Goal: Find specific page/section: Find specific page/section

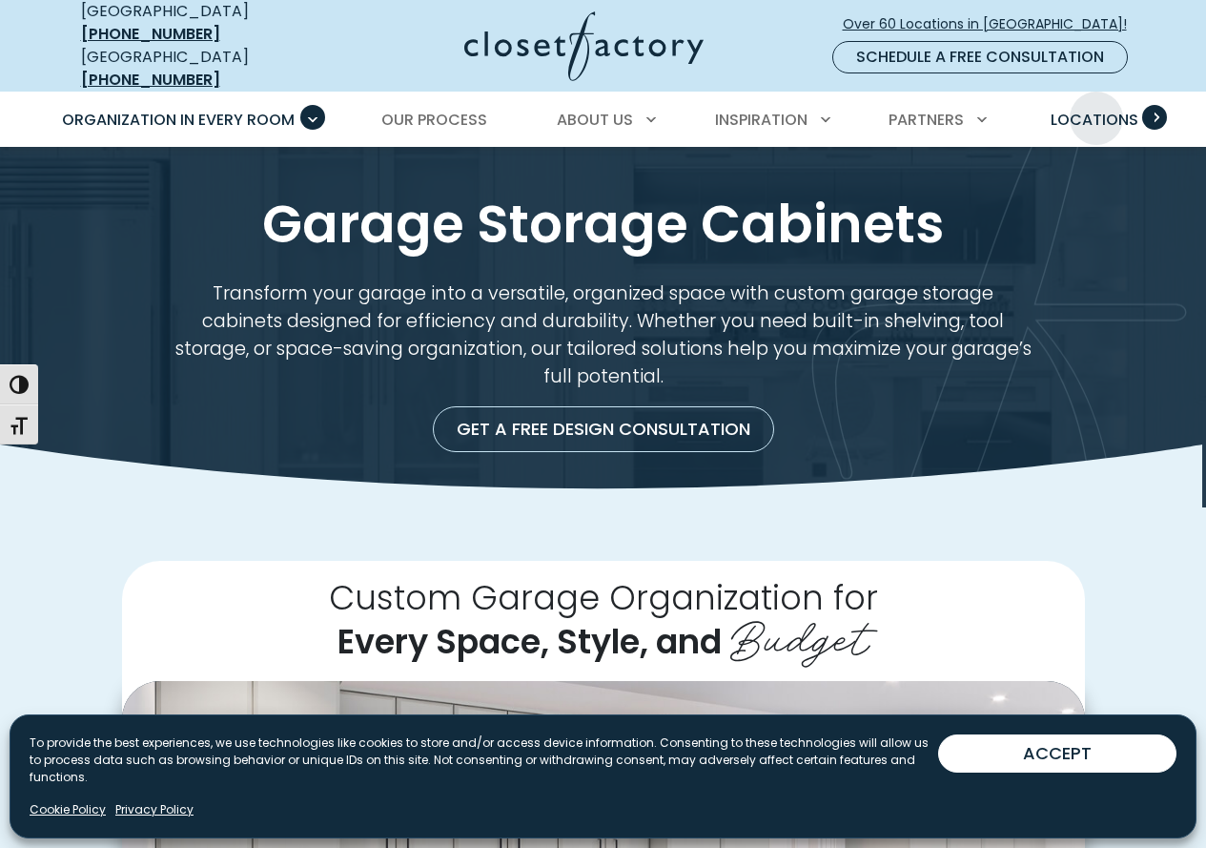
click at [1097, 109] on span "Locations" at bounding box center [1095, 120] width 88 height 22
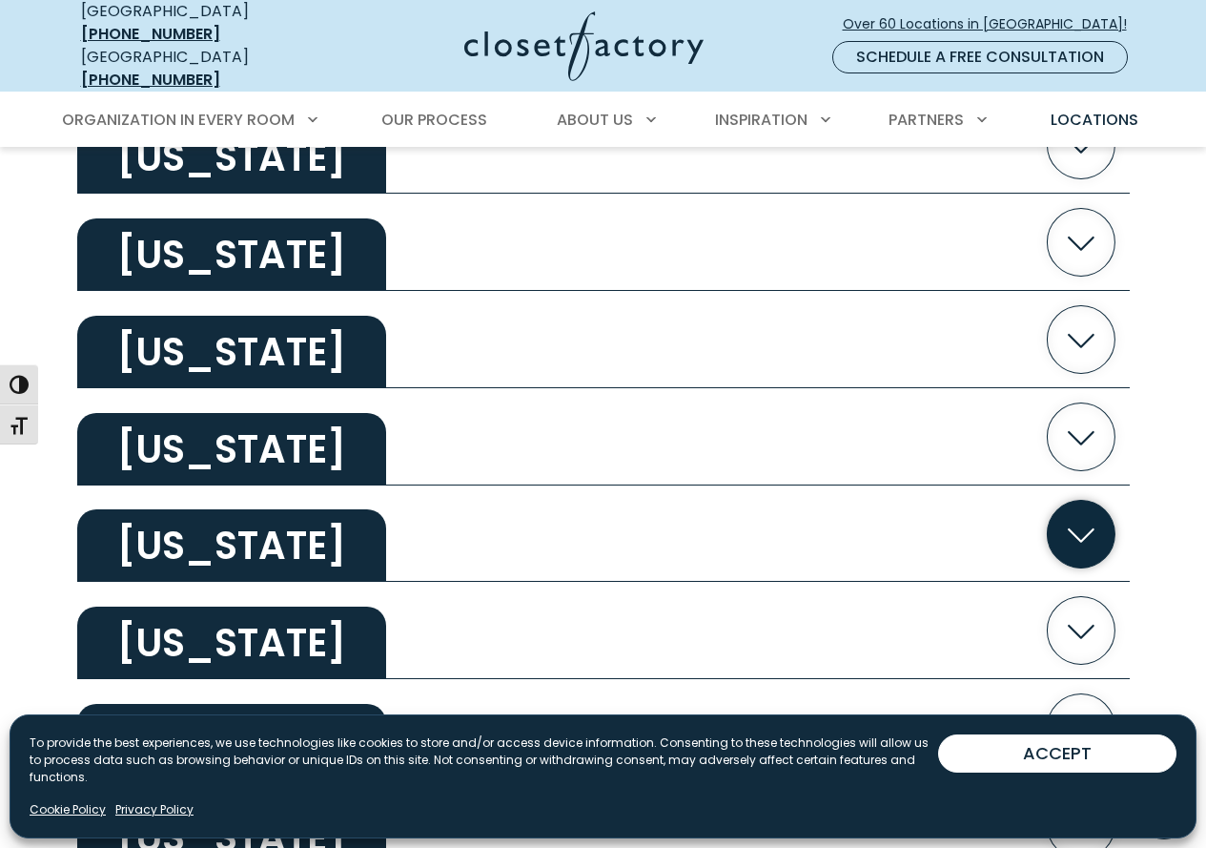
scroll to position [762, 0]
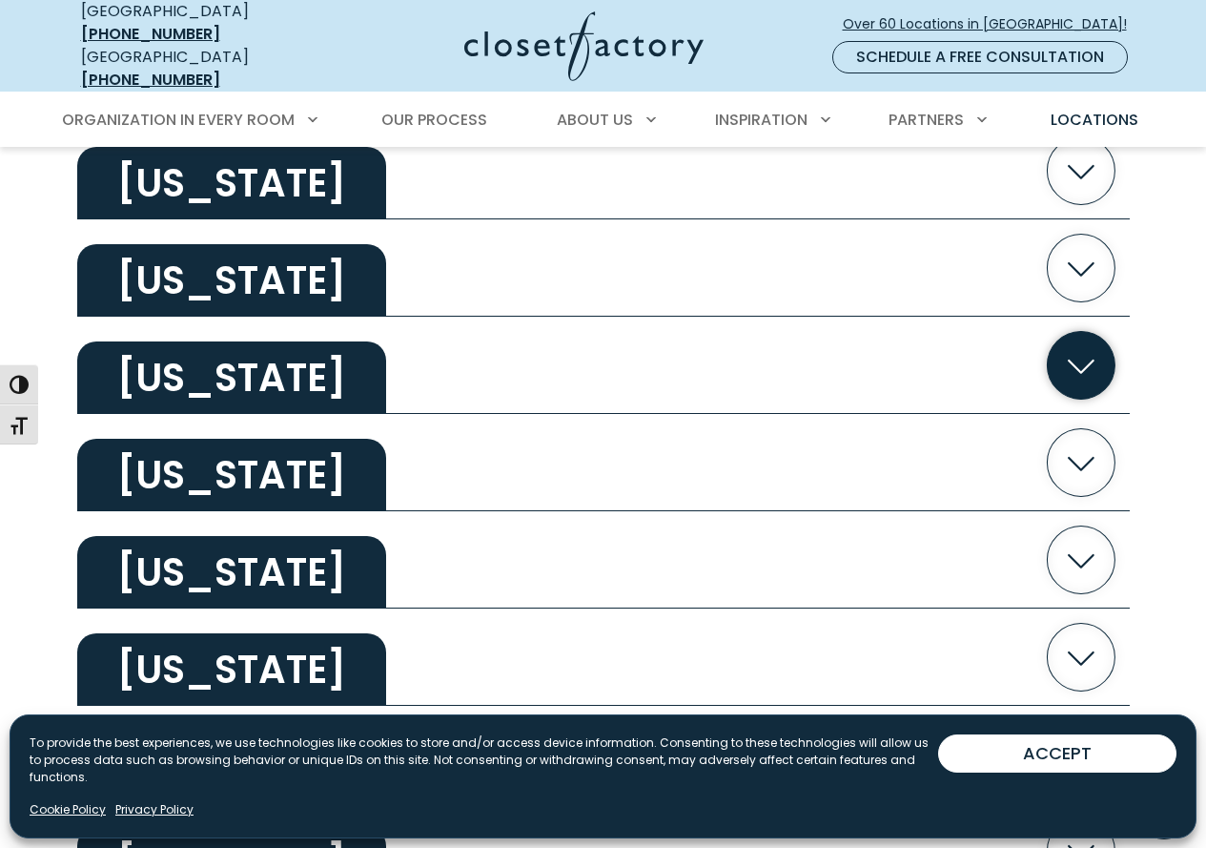
click at [1081, 351] on icon "button" at bounding box center [1081, 365] width 68 height 68
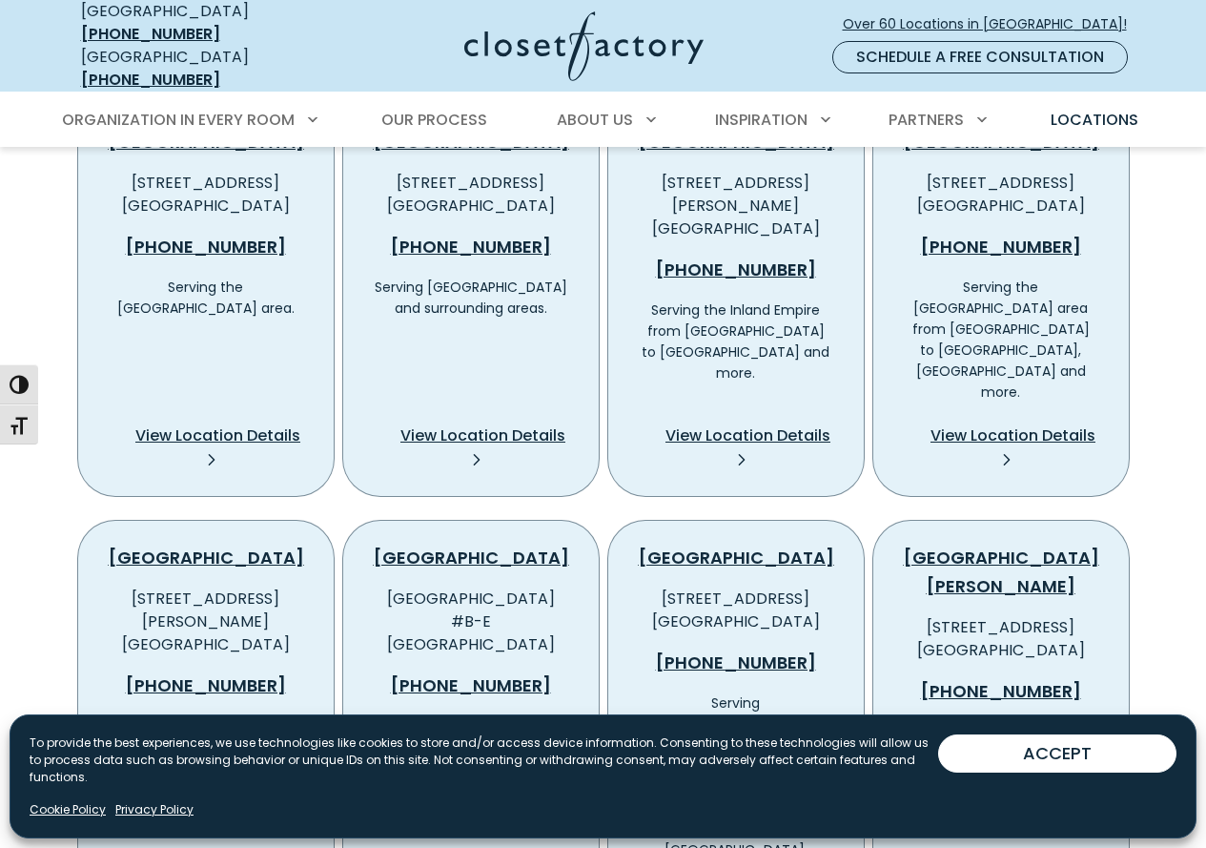
scroll to position [1143, 0]
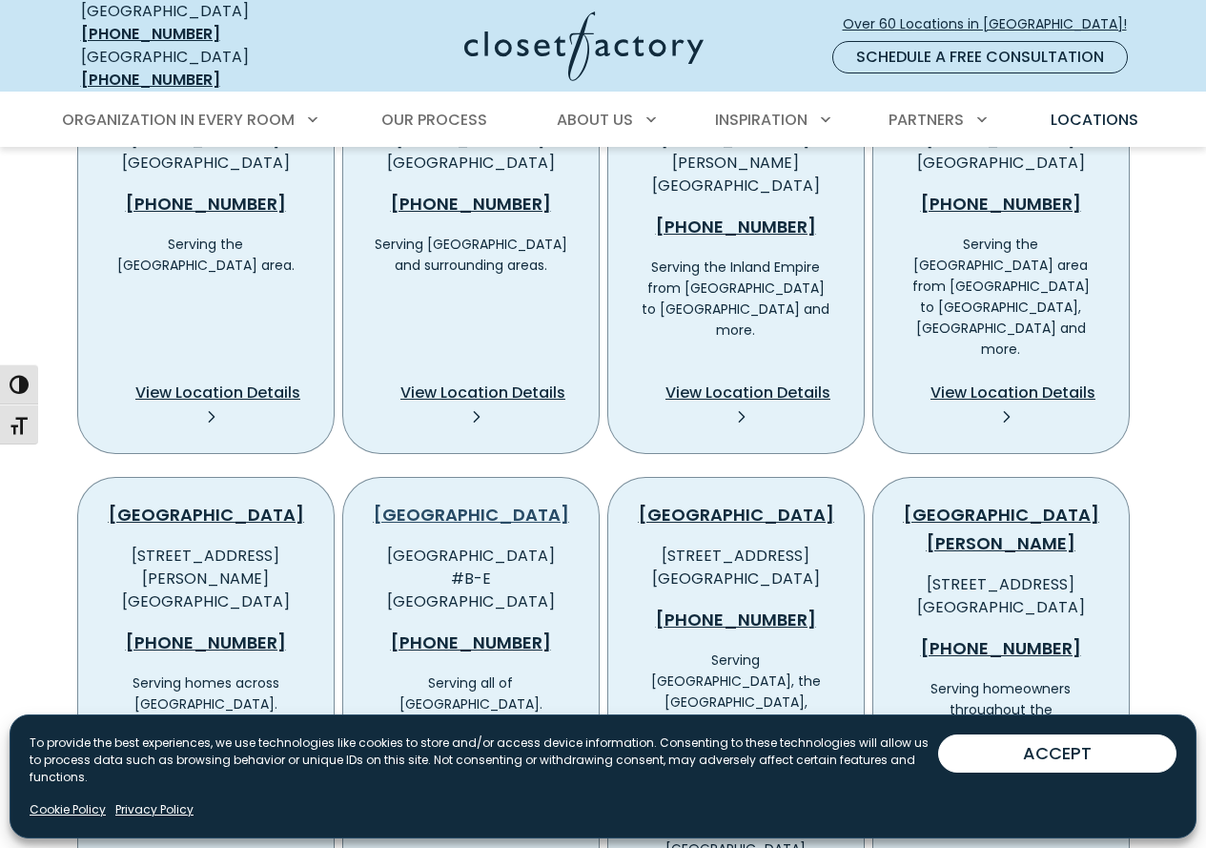
click at [484, 503] on link "[GEOGRAPHIC_DATA]" at bounding box center [471, 515] width 195 height 24
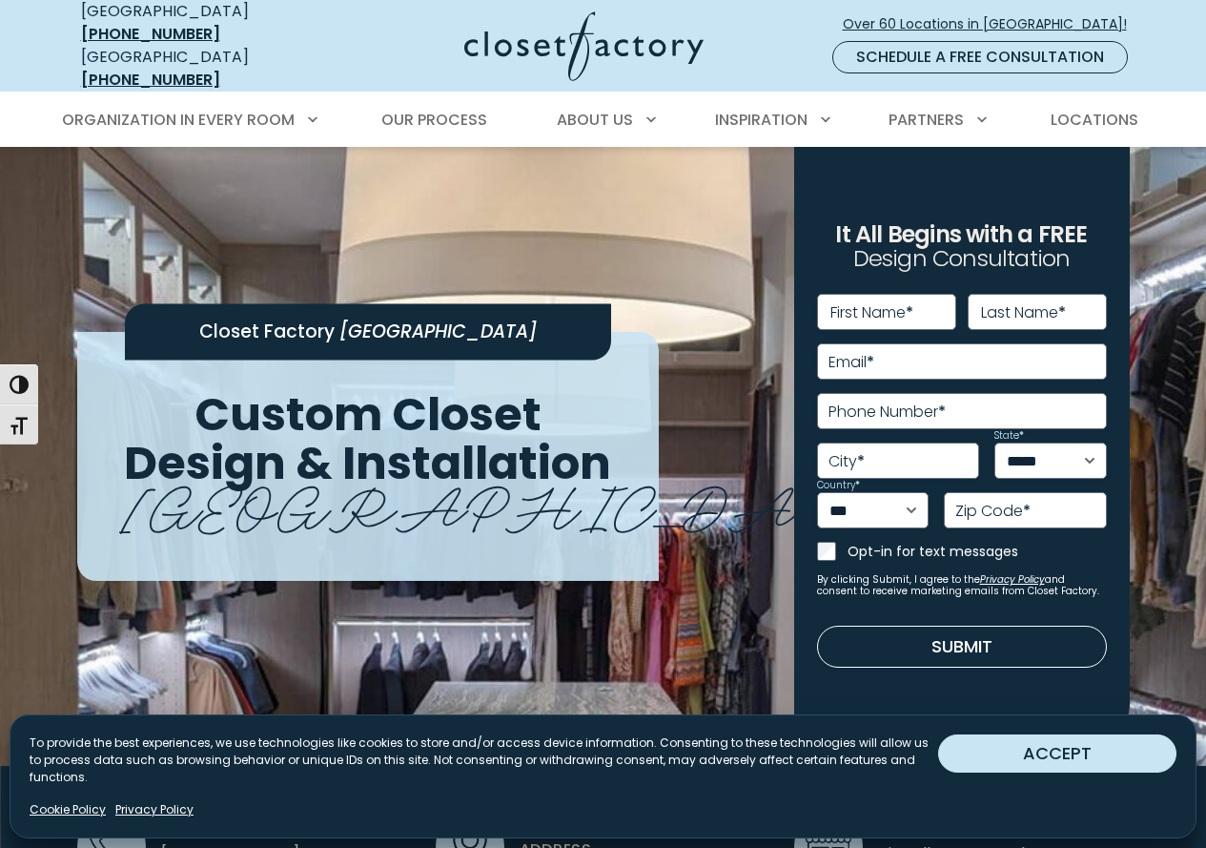
click at [1049, 767] on button "ACCEPT" at bounding box center [1057, 753] width 238 height 38
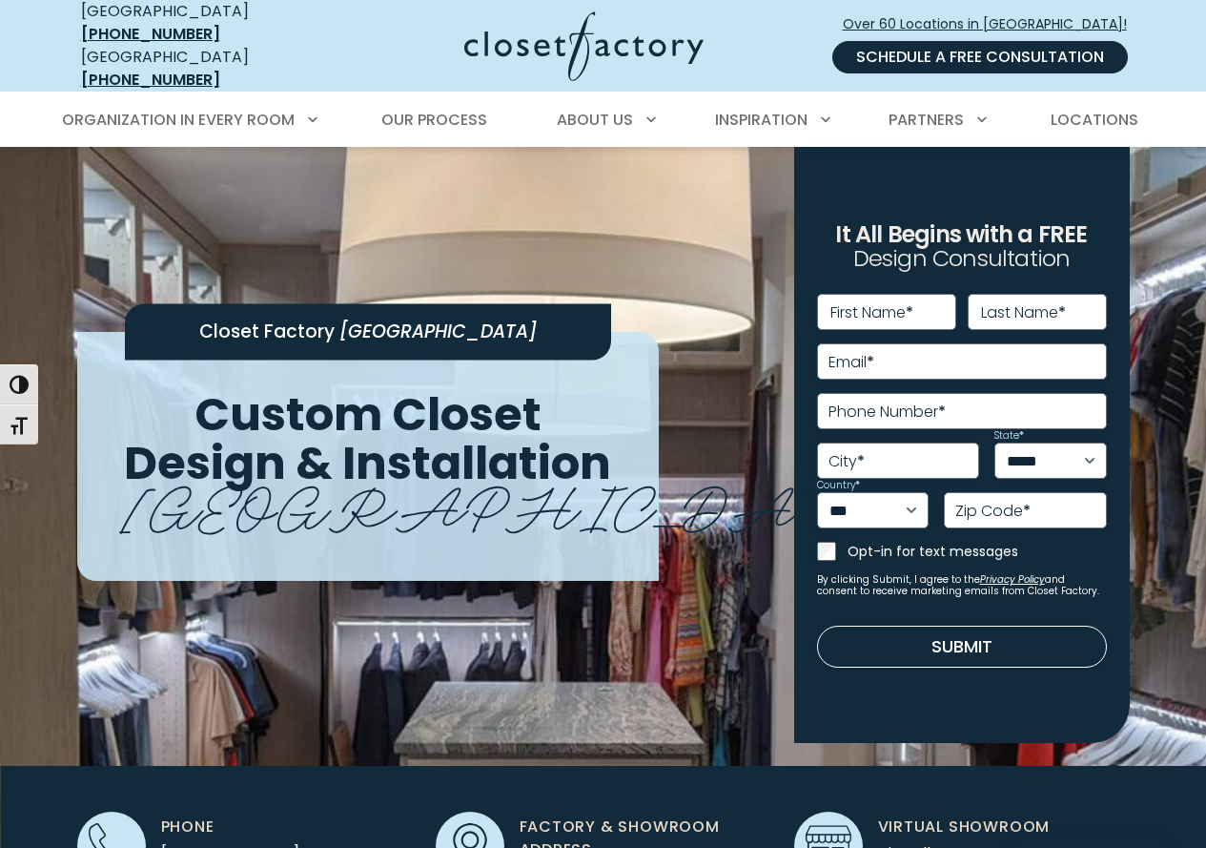
click at [943, 46] on link "Schedule a Free Consultation" at bounding box center [980, 57] width 296 height 32
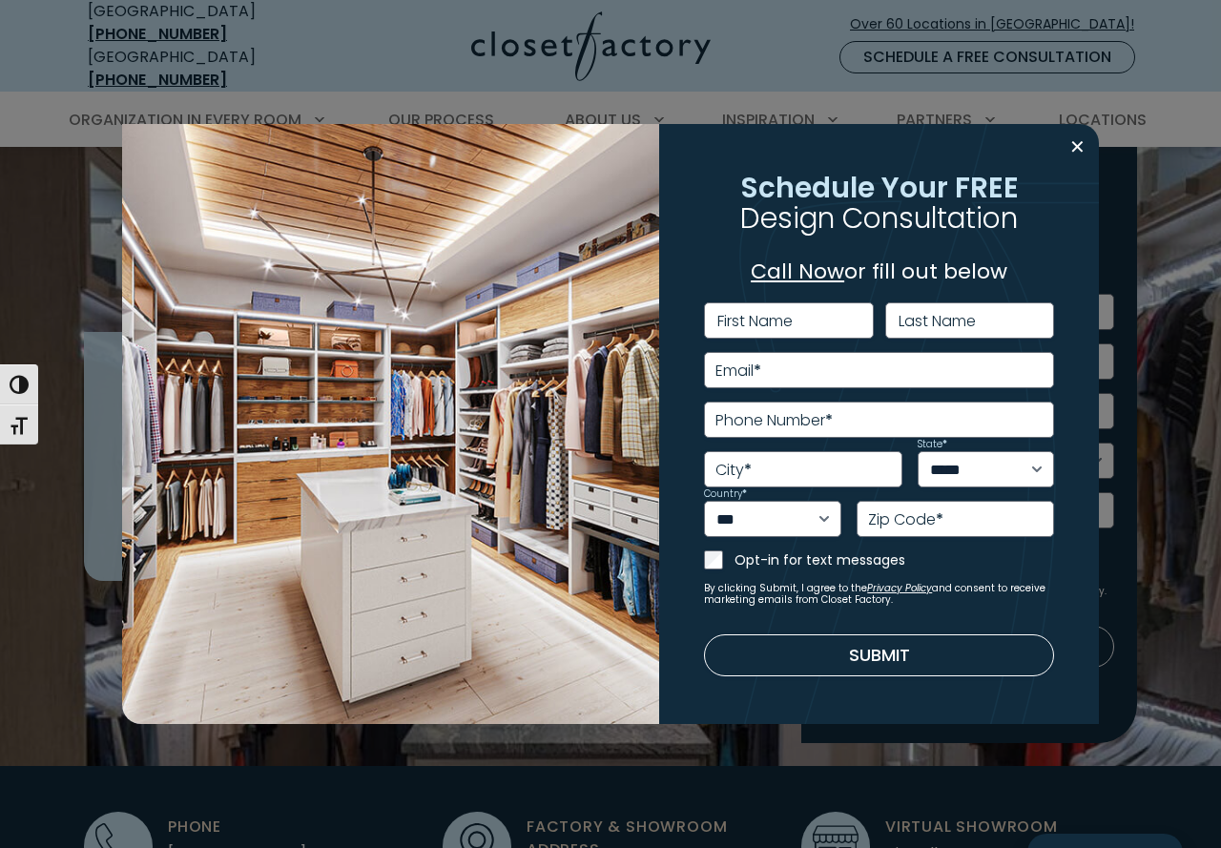
click at [766, 38] on div "**********" at bounding box center [610, 424] width 1221 height 848
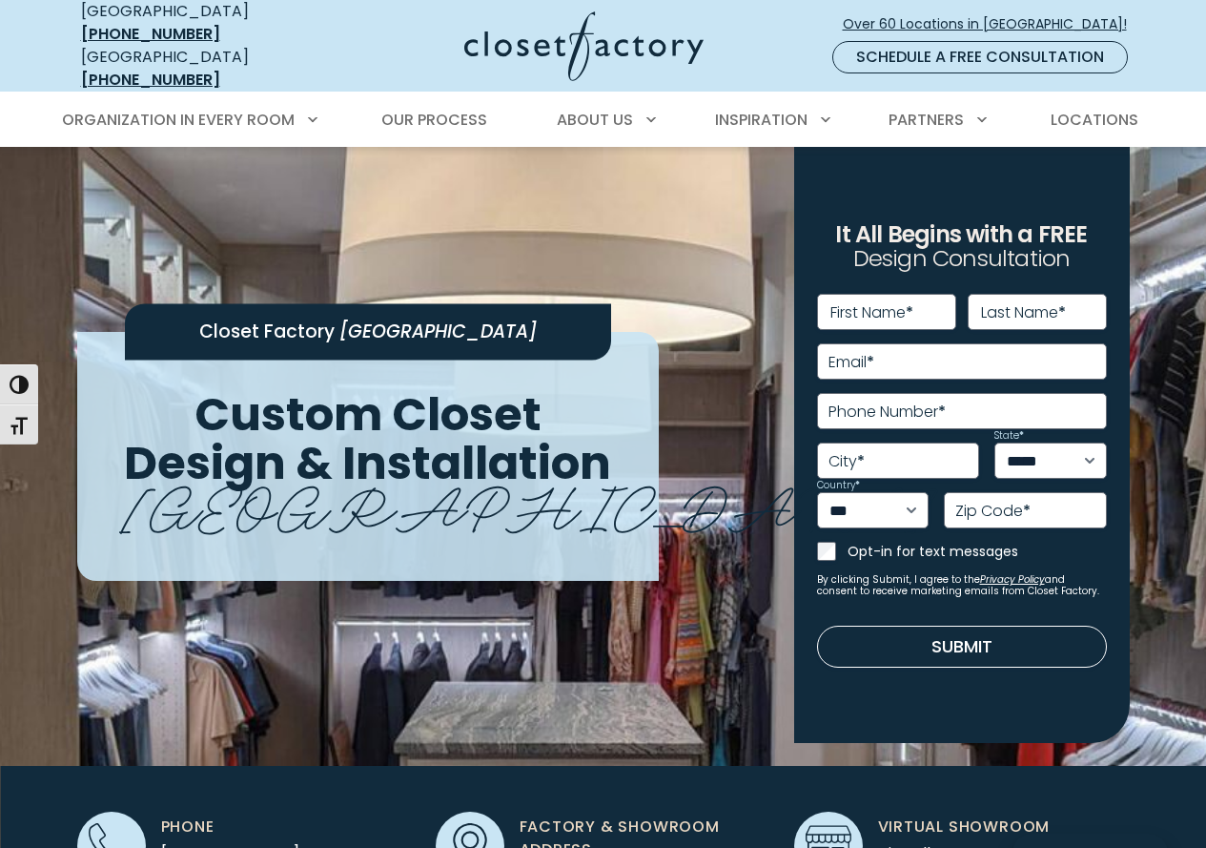
click at [755, 34] on div at bounding box center [557, 46] width 462 height 70
click at [1145, 58] on div "Over 60 Locations in North America! Schedule a Free Consultation" at bounding box center [974, 46] width 370 height 77
click at [1164, 105] on span "Primary Menu" at bounding box center [1154, 117] width 25 height 25
